Goal: Transaction & Acquisition: Purchase product/service

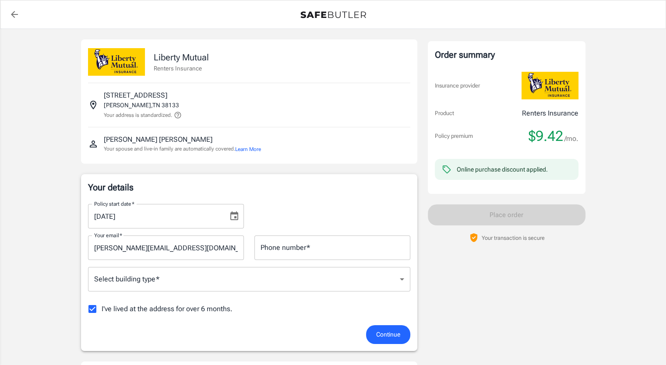
scroll to position [88, 0]
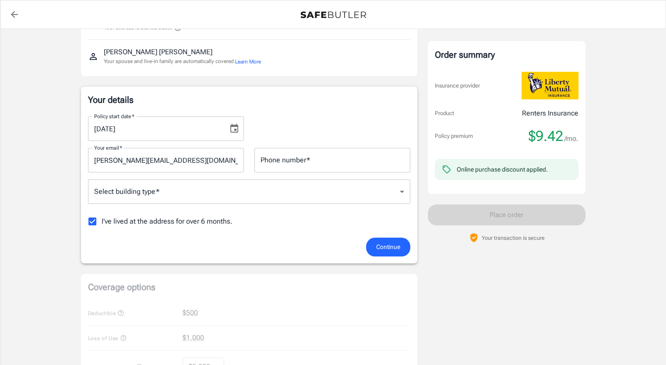
click at [257, 194] on body "Policy premium $ 9.42 /mo Liberty Mutual Renters Insurance 8036 US HIGHWAY 70 B…" at bounding box center [333, 326] width 666 height 828
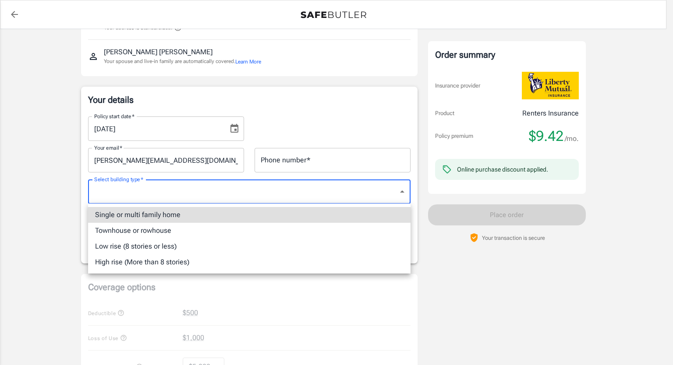
click at [175, 219] on li "Single or multi family home" at bounding box center [249, 215] width 322 height 16
type input "singlefamily"
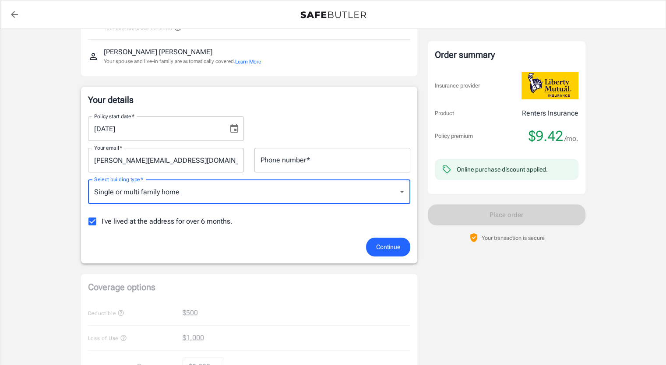
click at [92, 222] on input "I've lived at the address for over 6 months." at bounding box center [92, 221] width 18 height 18
checkbox input "false"
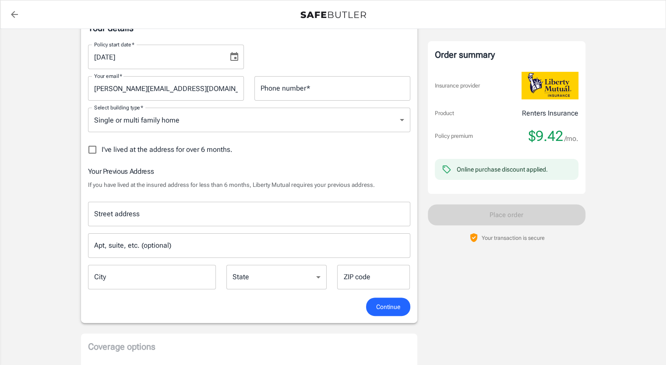
scroll to position [175, 0]
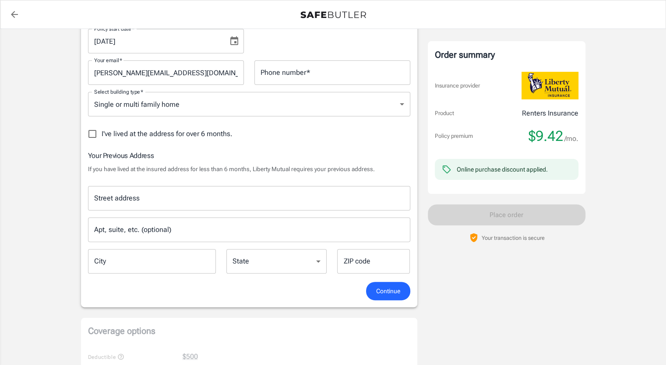
click at [198, 196] on input "Street address" at bounding box center [249, 198] width 314 height 17
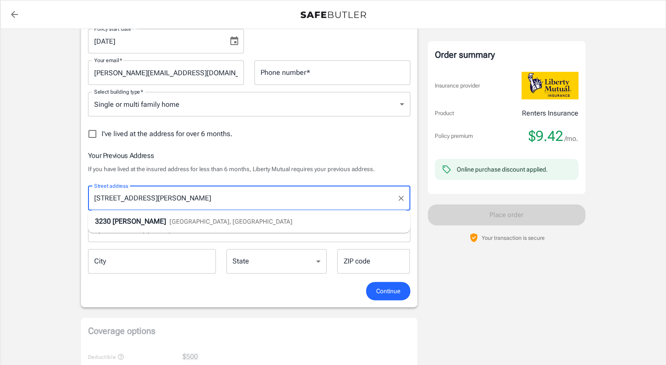
type input "3230 Scheibler Rd"
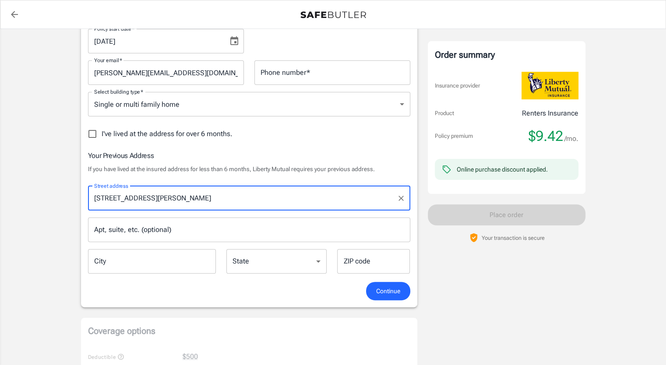
click at [185, 264] on input "City" at bounding box center [152, 261] width 128 height 25
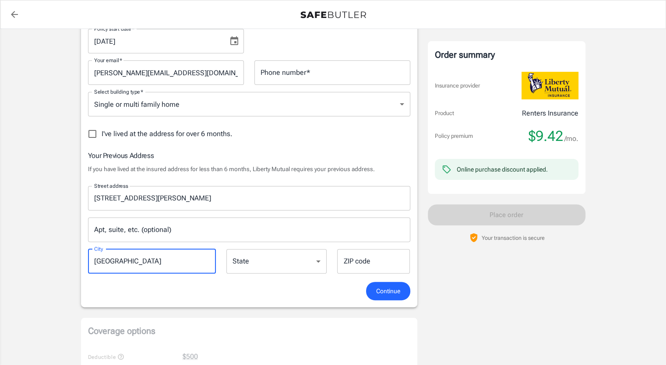
type input "memphis"
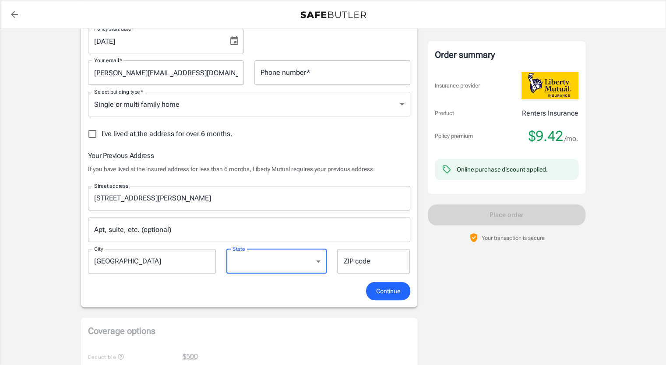
select select "TN"
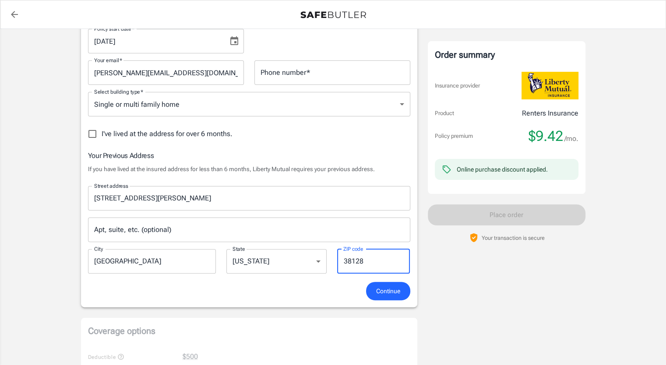
type input "38128"
click at [383, 291] on span "Continue" at bounding box center [388, 291] width 24 height 11
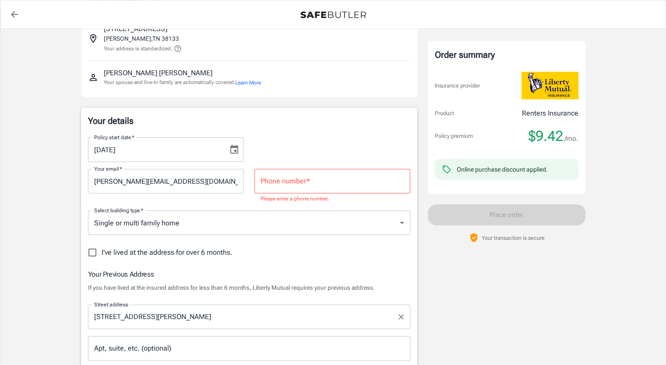
scroll to position [65, 0]
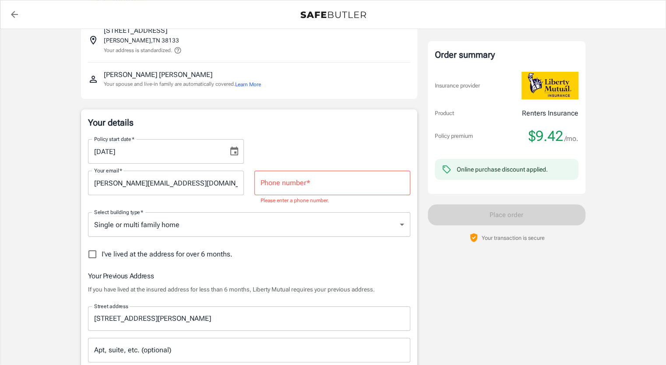
click at [285, 180] on input "Phone number   *" at bounding box center [332, 183] width 156 height 25
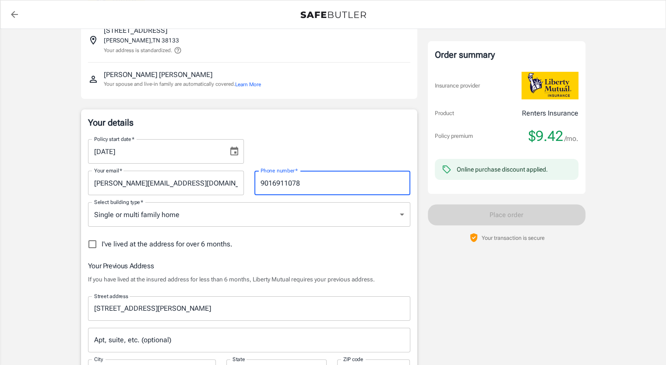
type input "9016911078"
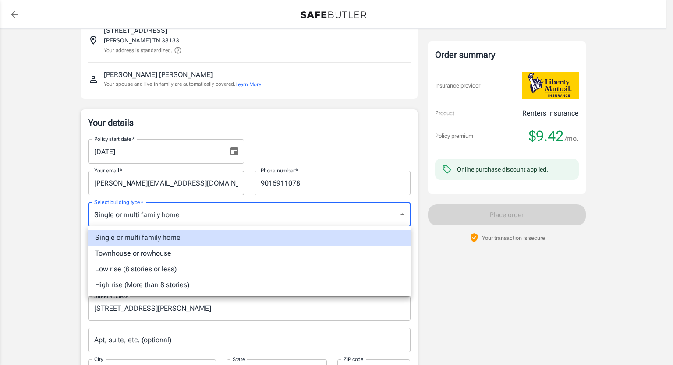
click at [338, 218] on div at bounding box center [336, 182] width 673 height 365
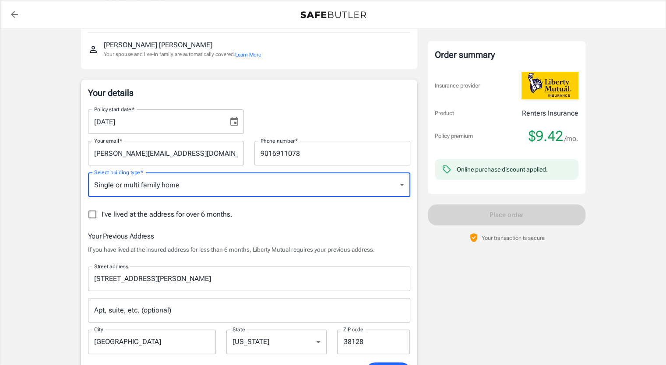
scroll to position [196, 0]
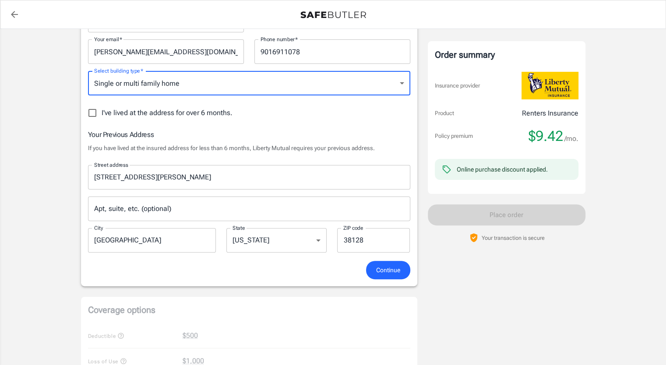
click at [391, 273] on span "Continue" at bounding box center [388, 270] width 24 height 11
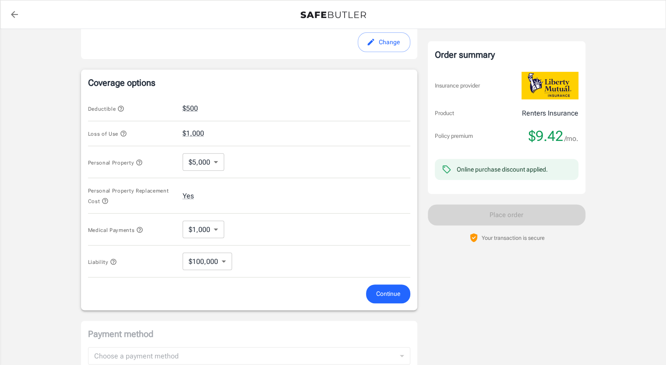
scroll to position [331, 0]
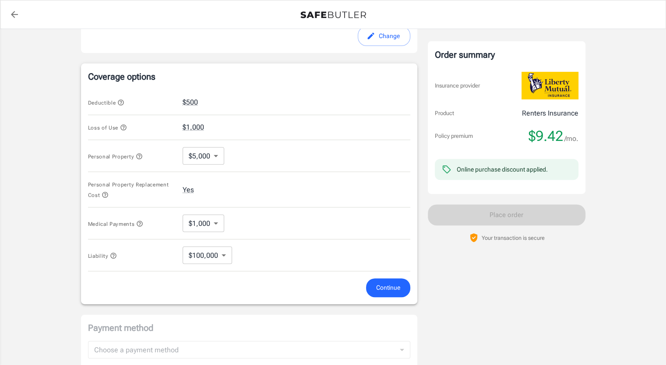
click at [214, 155] on body "Policy premium $ 9.42 /mo Liberty Mutual Renters Insurance 8036 US HIGHWAY 70 B…" at bounding box center [333, 99] width 666 height 861
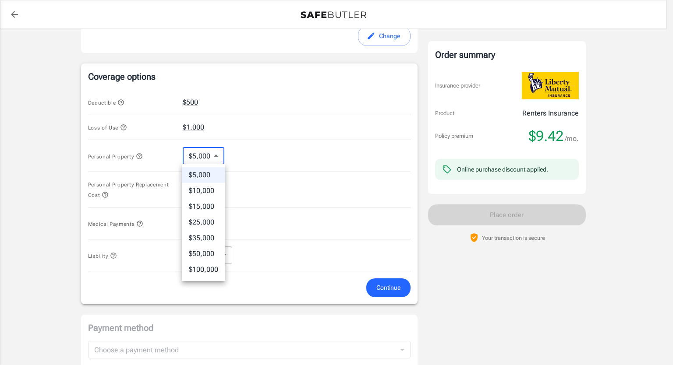
click at [278, 155] on div at bounding box center [336, 182] width 673 height 365
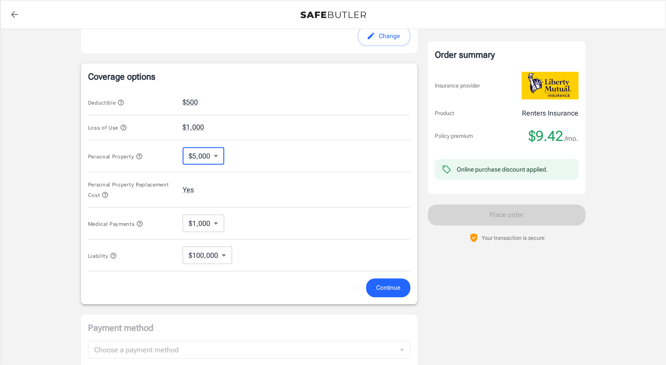
click at [215, 222] on body "Policy premium $ 9.42 /mo Liberty Mutual Renters Insurance 8036 US HIGHWAY 70 B…" at bounding box center [333, 99] width 666 height 861
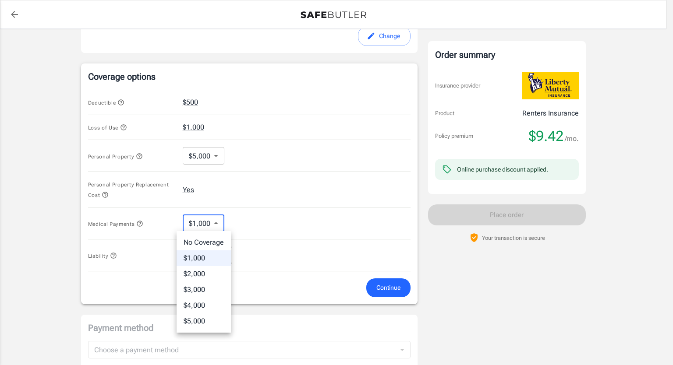
click at [264, 214] on div at bounding box center [336, 182] width 673 height 365
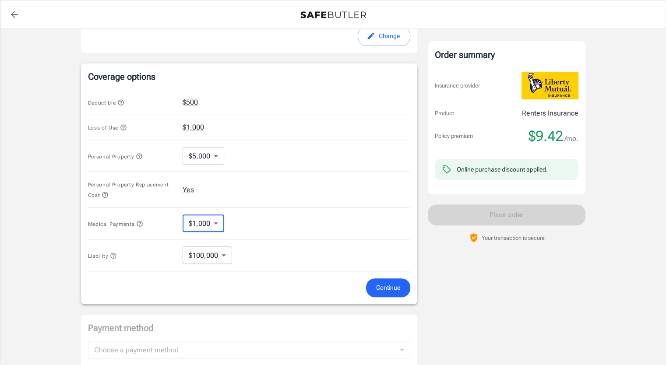
click at [218, 222] on body "Policy premium $ 9.42 /mo Liberty Mutual Renters Insurance 8036 US HIGHWAY 70 B…" at bounding box center [333, 99] width 666 height 861
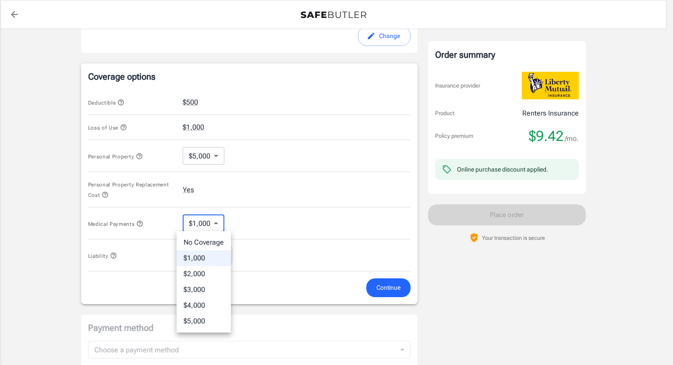
click at [215, 243] on li "No Coverage" at bounding box center [203, 243] width 54 height 16
type input "No Coverage"
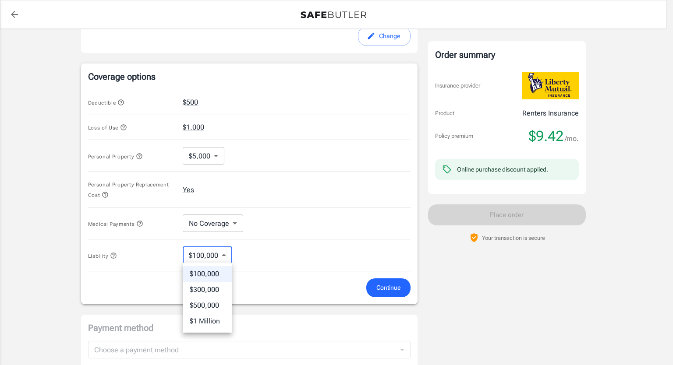
click at [223, 256] on body "Policy premium $ 9.42 /mo Liberty Mutual Renters Insurance 8036 US HIGHWAY 70 B…" at bounding box center [336, 99] width 673 height 861
click at [214, 270] on li "$100,000" at bounding box center [207, 274] width 49 height 16
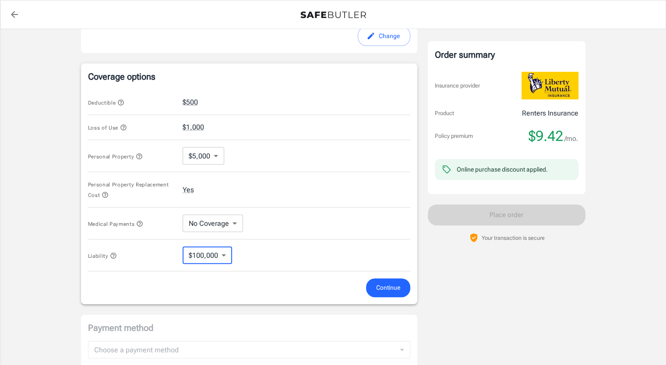
click at [385, 290] on span "Continue" at bounding box center [388, 287] width 24 height 11
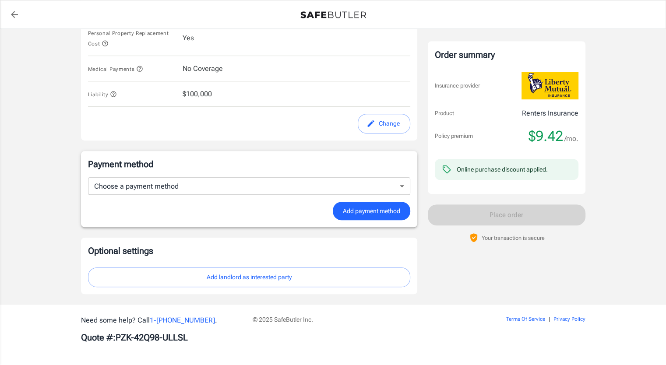
scroll to position [388, 0]
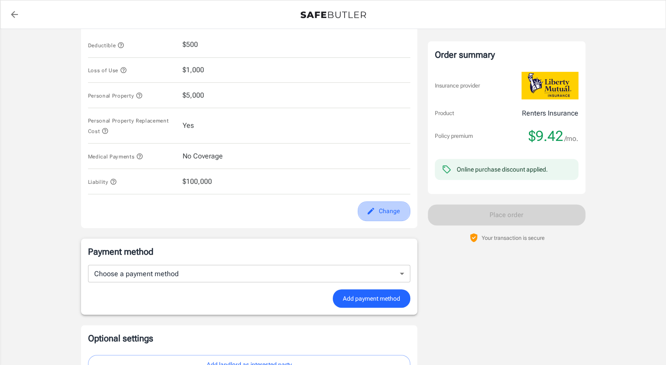
click at [392, 216] on button "Change" at bounding box center [384, 211] width 53 height 20
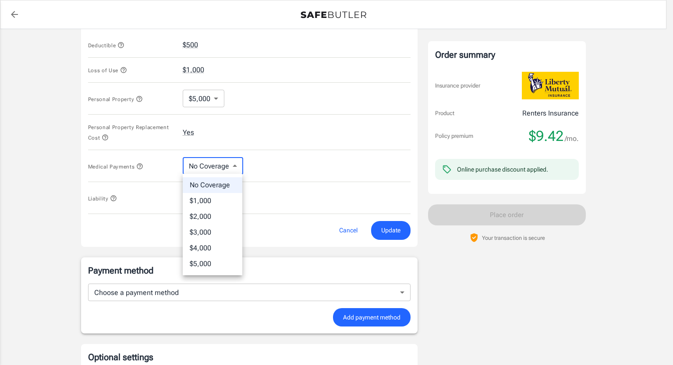
click at [238, 164] on body "Policy premium $ 9.42 /mo Liberty Mutual Renters Insurance 8036 US HIGHWAY 70 B…" at bounding box center [336, 42] width 673 height 861
click at [216, 199] on li "$1,000" at bounding box center [213, 201] width 60 height 16
type input "1000"
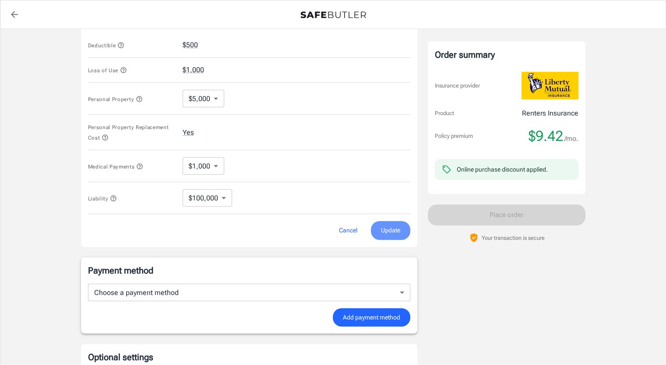
click at [391, 228] on span "Update" at bounding box center [390, 230] width 19 height 11
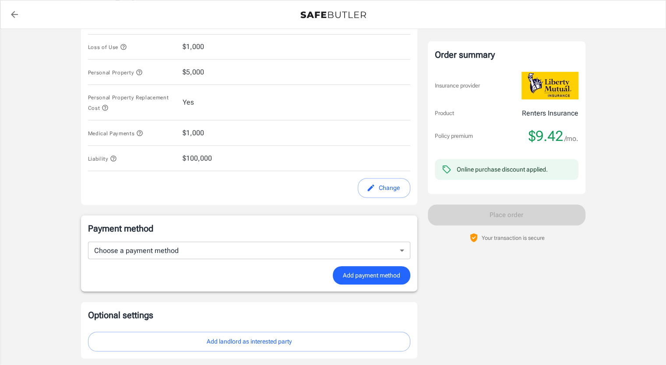
scroll to position [432, 0]
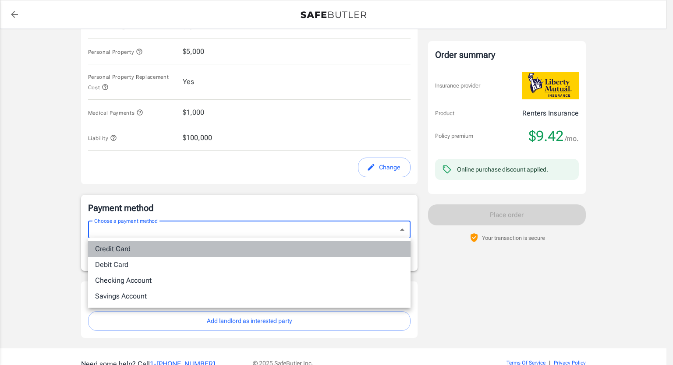
click at [126, 249] on li "Credit Card" at bounding box center [249, 249] width 322 height 16
type input "credit"
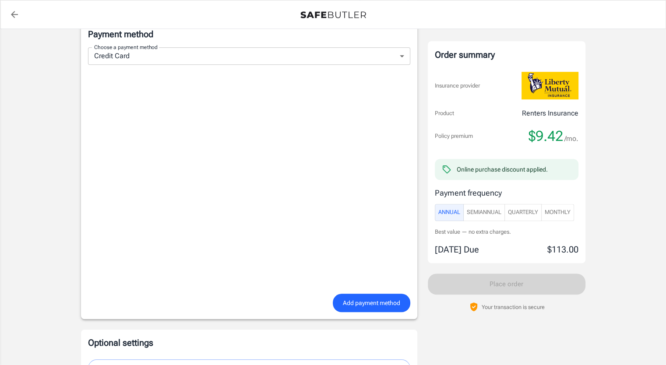
scroll to position [607, 0]
click at [361, 298] on span "Add payment method" at bounding box center [371, 301] width 57 height 11
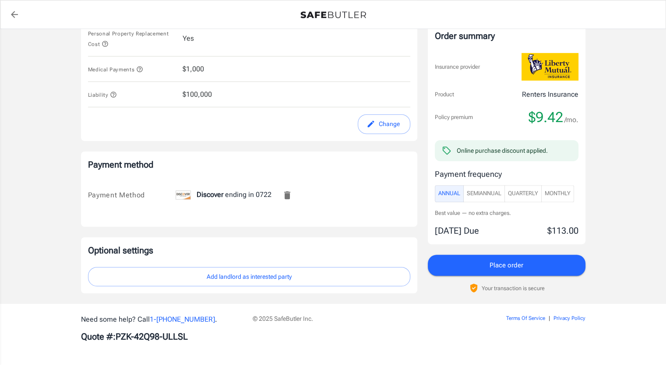
scroll to position [475, 0]
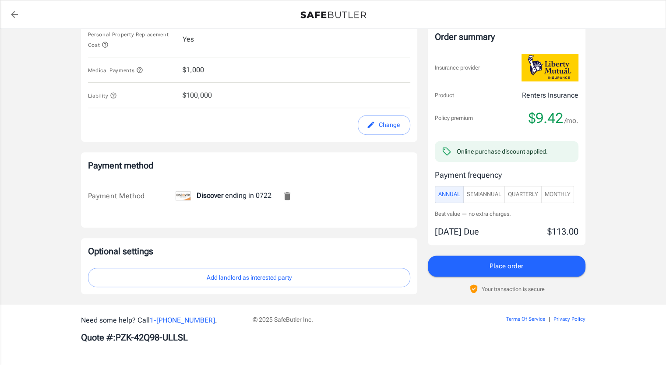
click at [568, 193] on span "Monthly" at bounding box center [558, 195] width 26 height 10
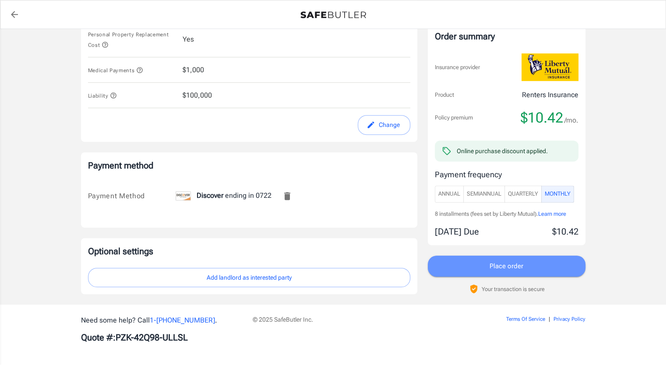
click at [515, 266] on span "Place order" at bounding box center [507, 266] width 34 height 11
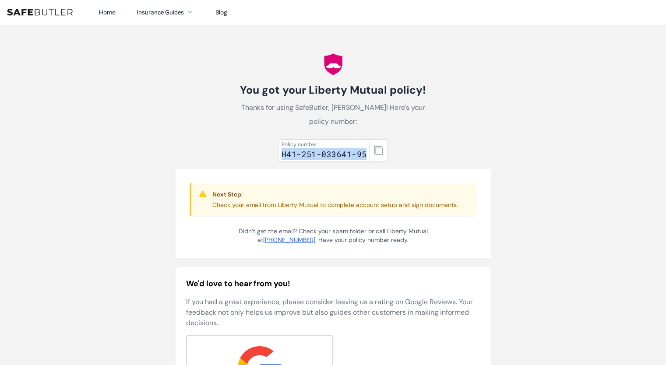
drag, startPoint x: 282, startPoint y: 155, endPoint x: 366, endPoint y: 156, distance: 83.6
click at [366, 156] on div "H41-251-033641-95" at bounding box center [324, 154] width 85 height 12
copy div "H41-251-033641-95"
